Goal: Register for event/course

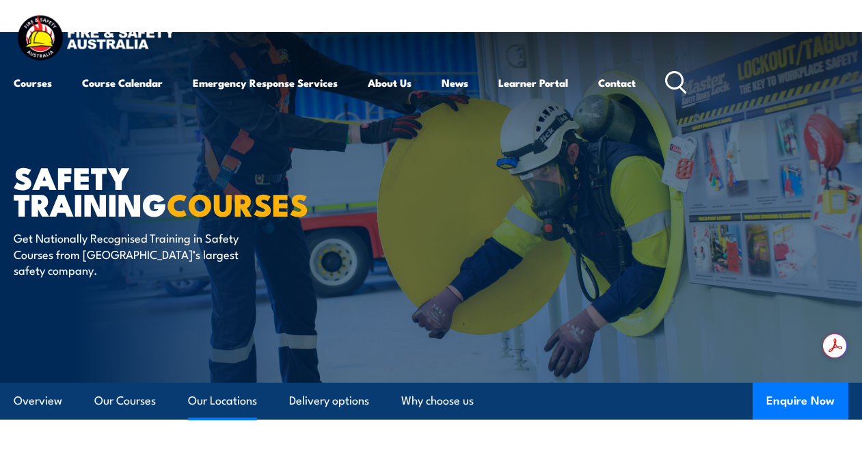
click at [226, 397] on link "Our Locations" at bounding box center [222, 401] width 69 height 36
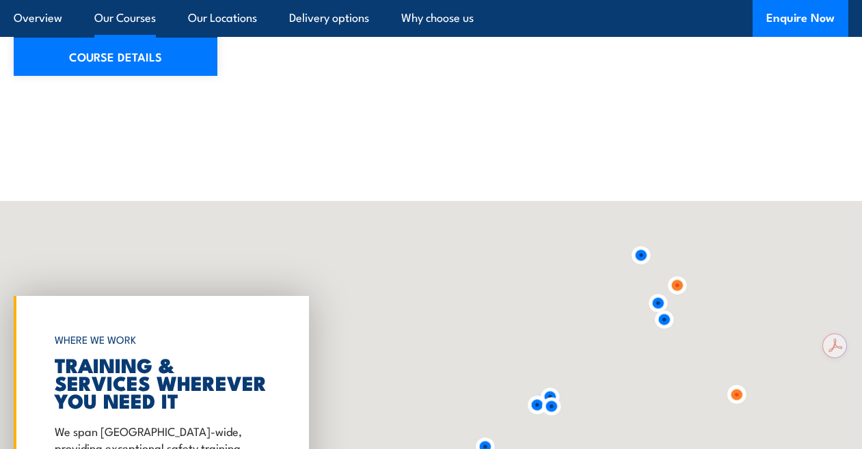
scroll to position [2853, 0]
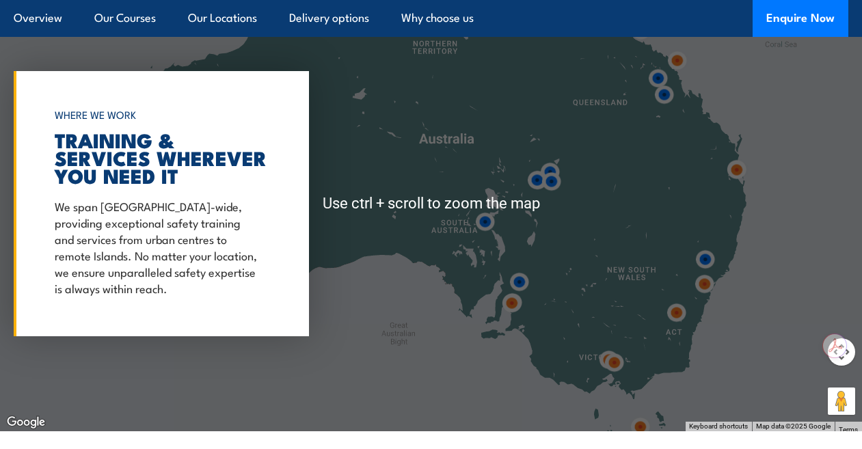
scroll to position [3058, 0]
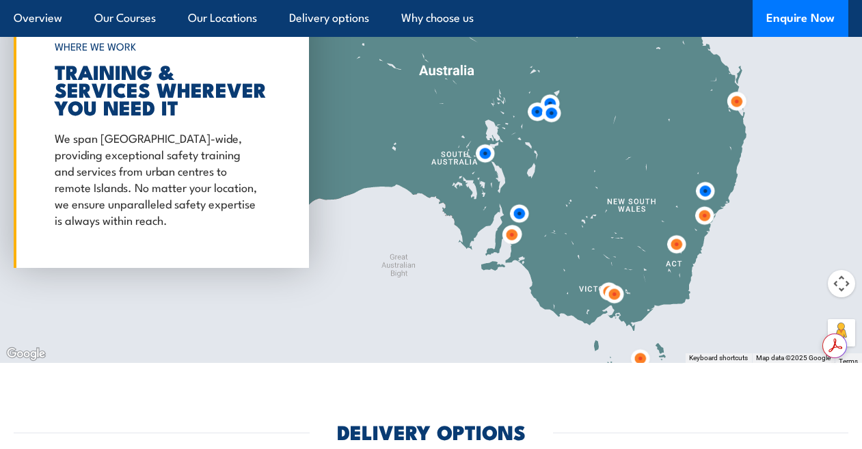
click at [843, 270] on button "Map camera controls" at bounding box center [841, 283] width 27 height 27
click at [766, 304] on button "Move down" at bounding box center [773, 317] width 27 height 27
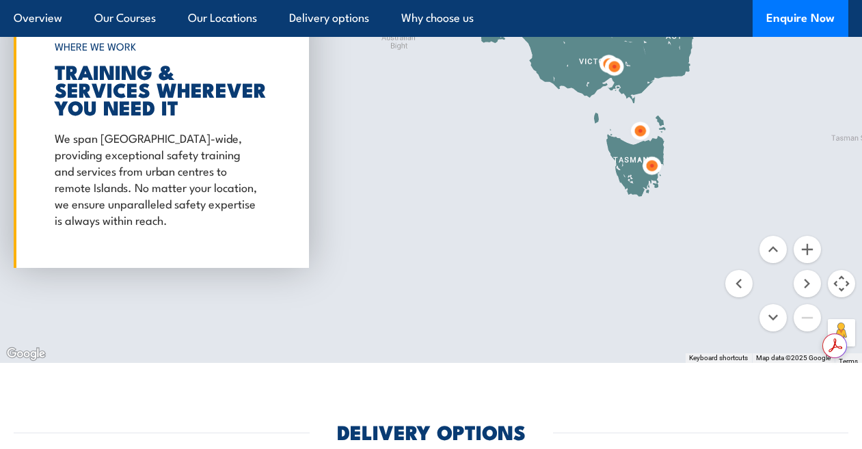
click at [652, 148] on img at bounding box center [652, 166] width 36 height 36
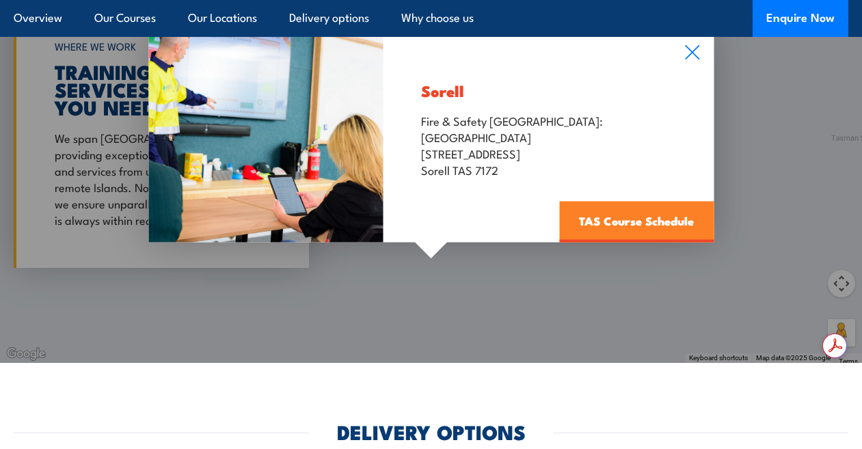
click at [632, 201] on link "TAS Course Schedule" at bounding box center [636, 221] width 155 height 41
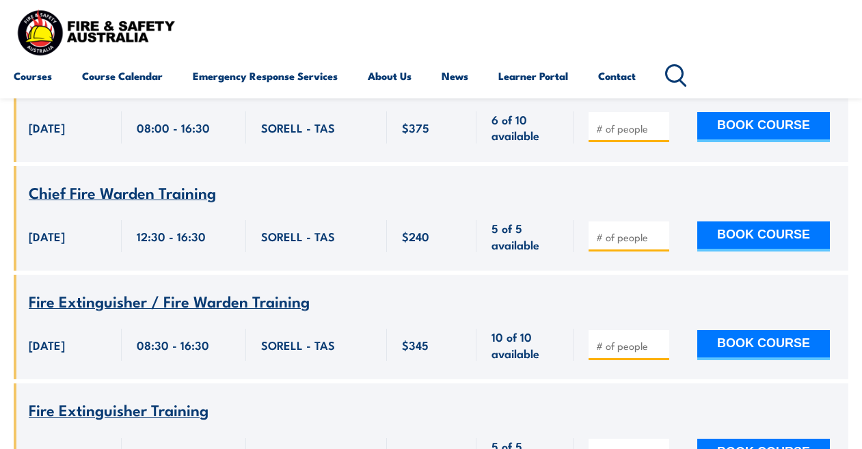
scroll to position [1299, 0]
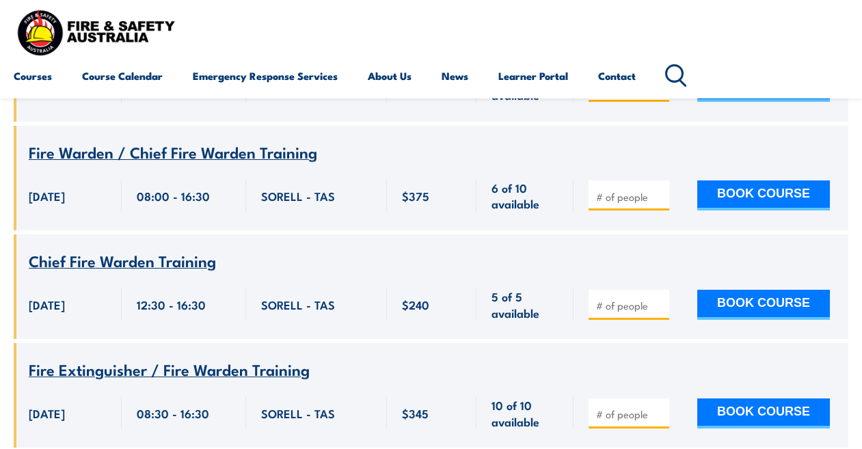
click at [242, 140] on span "Fire Warden / Chief Fire Warden Training" at bounding box center [173, 151] width 289 height 23
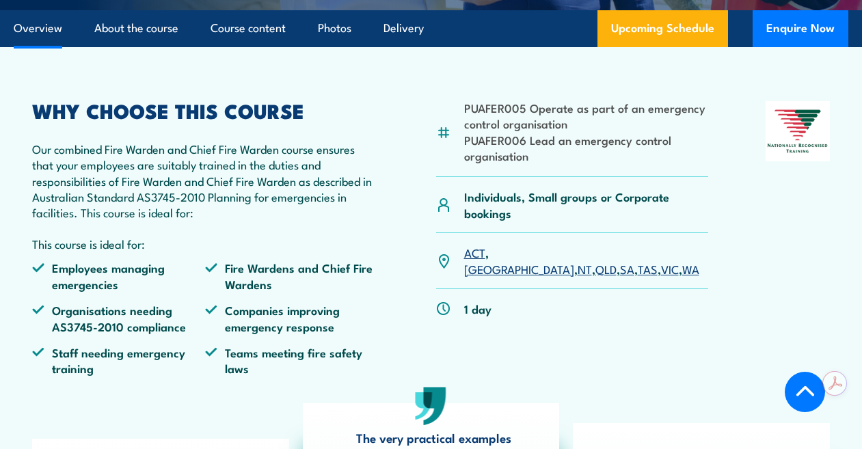
scroll to position [342, 0]
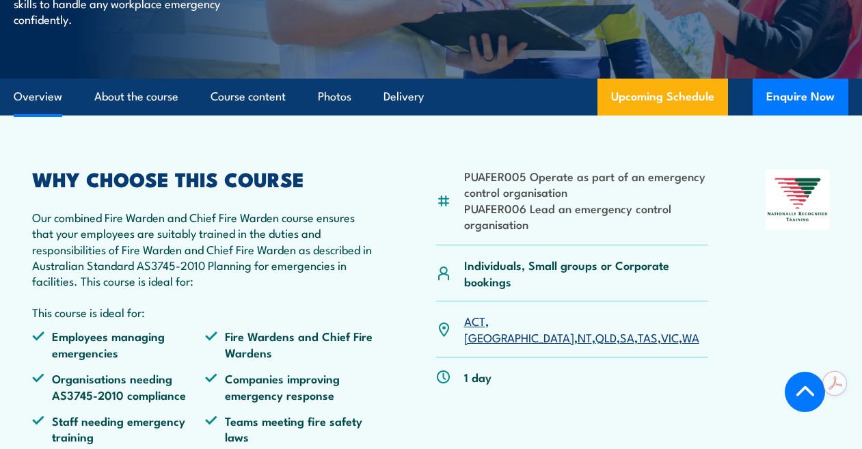
click at [638, 329] on link "TAS" at bounding box center [648, 337] width 20 height 16
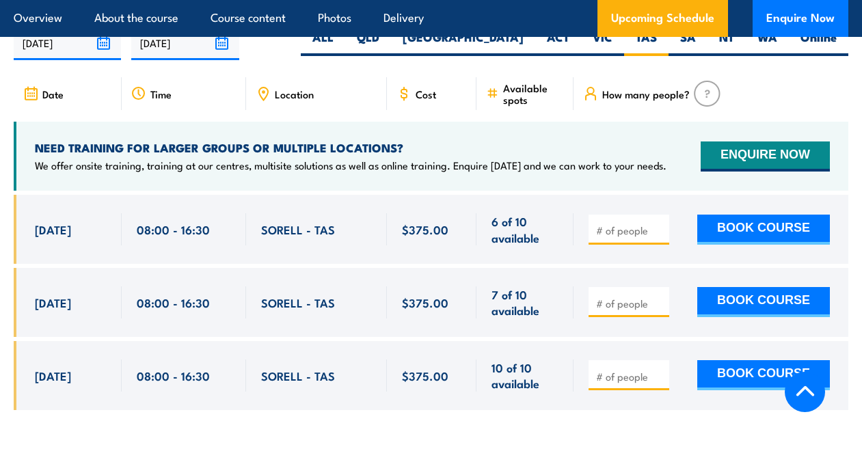
click at [88, 405] on div at bounding box center [431, 312] width 835 height 235
